Goal: Information Seeking & Learning: Learn about a topic

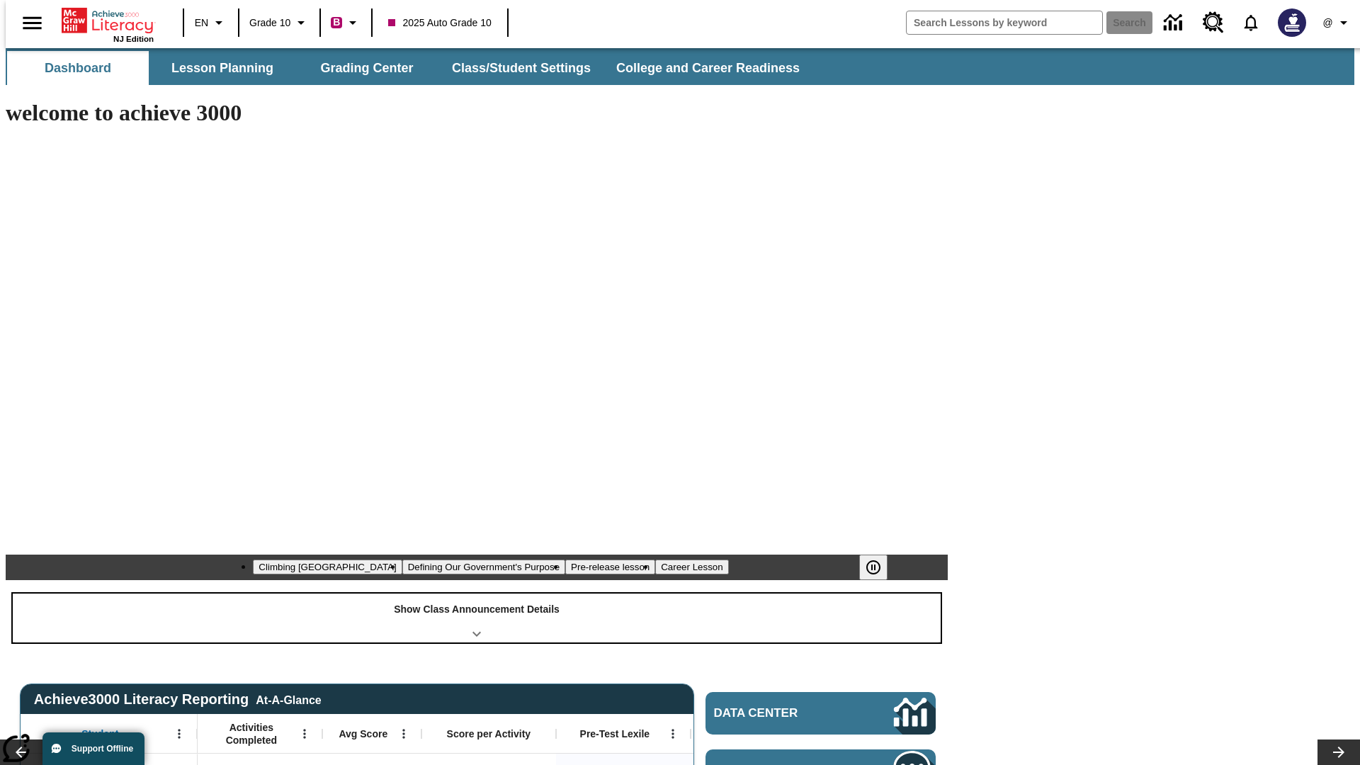
click at [477, 594] on div "Show Class Announcement Details" at bounding box center [477, 618] width 928 height 49
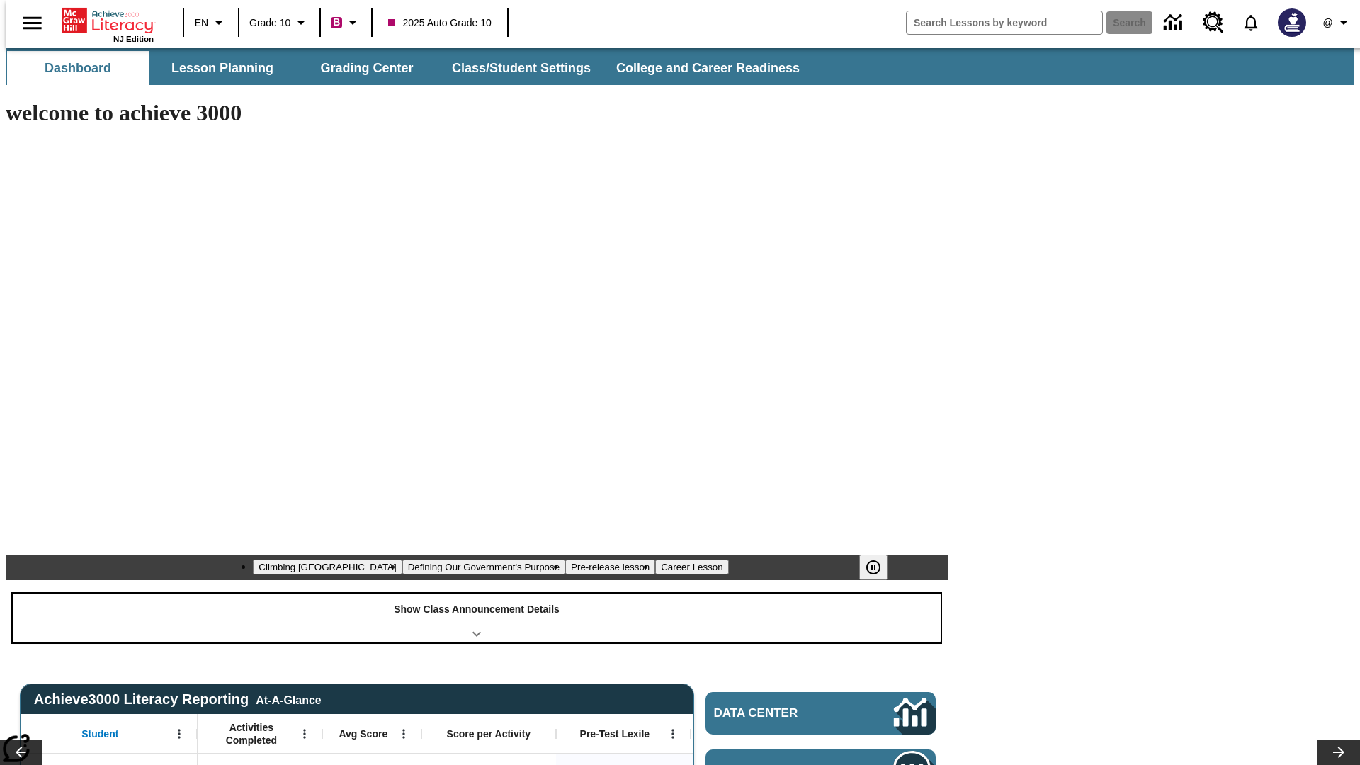
click at [477, 594] on div "Show Class Announcement Details" at bounding box center [477, 618] width 928 height 49
